Goal: Information Seeking & Learning: Learn about a topic

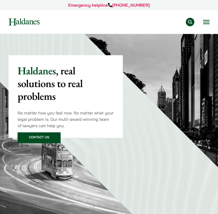
click at [209, 21] on button "Open menu" at bounding box center [206, 22] width 6 height 4
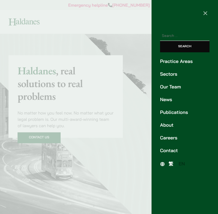
click at [164, 61] on link "Practice Areas" at bounding box center [184, 61] width 49 height 7
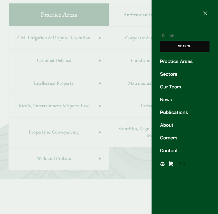
scroll to position [242, 0]
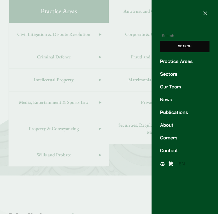
click at [108, 186] on div at bounding box center [109, 107] width 218 height 214
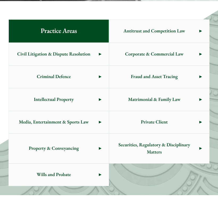
scroll to position [222, 0]
click at [99, 54] on link "Civil Litigation & Dispute Resolution" at bounding box center [59, 54] width 100 height 22
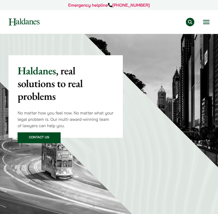
scroll to position [0, 0]
click at [209, 21] on div "Practice Areas Antitrust and Competition Law Civil Litigation & Dispute Resolut…" at bounding box center [109, 22] width 209 height 9
click at [205, 23] on button "Open menu" at bounding box center [206, 22] width 6 height 4
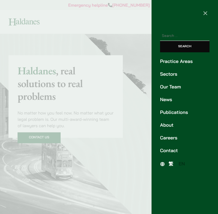
click at [176, 137] on link "Careers" at bounding box center [184, 137] width 49 height 7
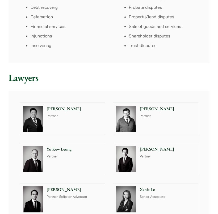
scroll to position [458, 0]
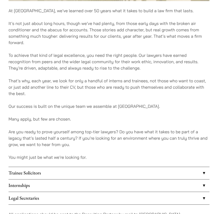
scroll to position [295, 0]
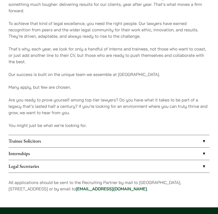
click at [137, 138] on link "Trainee Solicitors" at bounding box center [109, 141] width 201 height 12
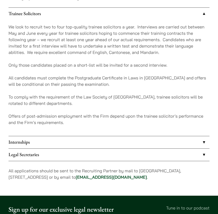
scroll to position [398, 0]
